Goal: Task Accomplishment & Management: Manage account settings

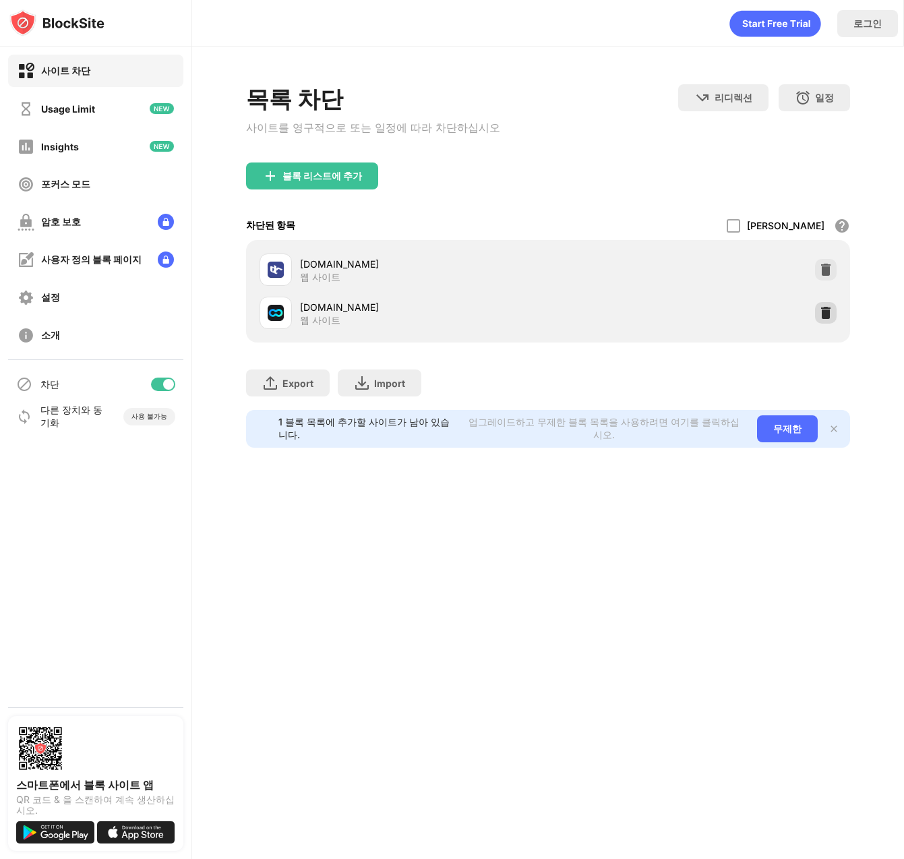
click at [824, 320] on img at bounding box center [825, 312] width 13 height 13
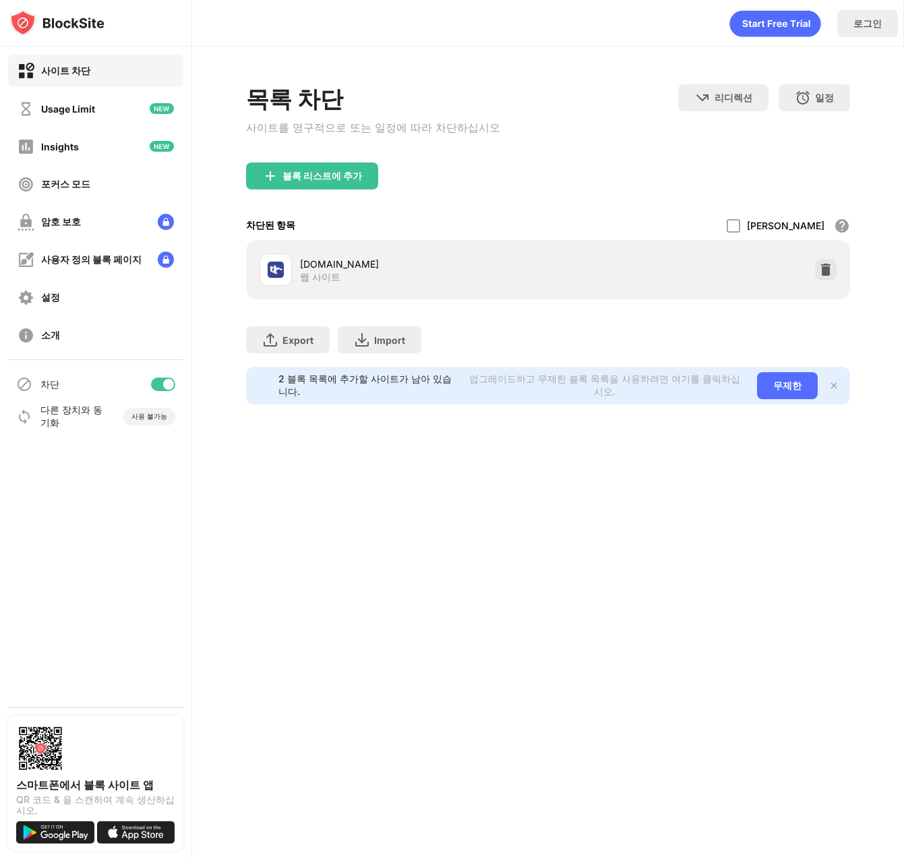
click at [717, 338] on div "Export 파일 내보내기 (웹 사이트 항목에만 해당) Import 파일 가져오기 (웹 사이트 항목에만 해당)" at bounding box center [547, 332] width 603 height 67
